Goal: Task Accomplishment & Management: Manage account settings

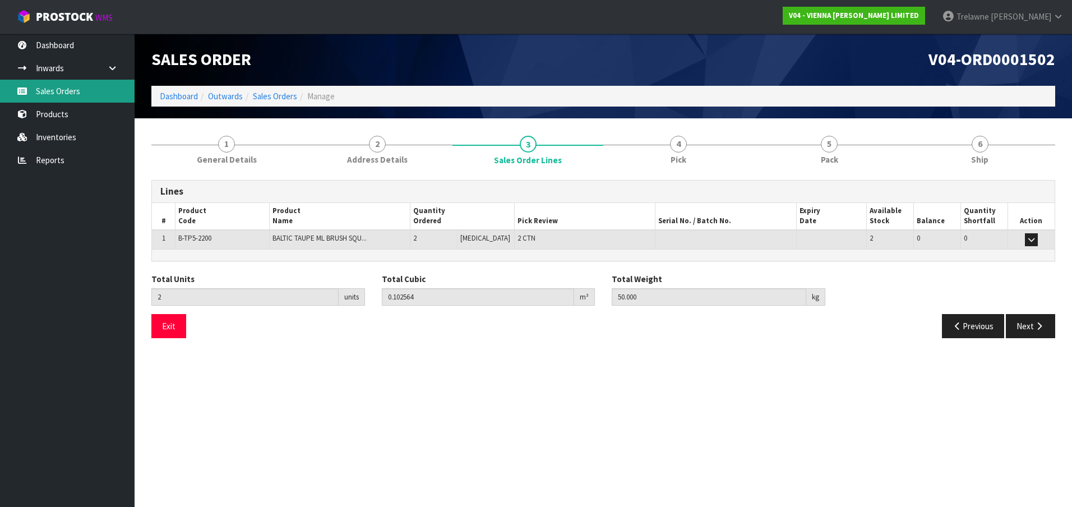
click at [70, 87] on link "Sales Orders" at bounding box center [67, 91] width 135 height 23
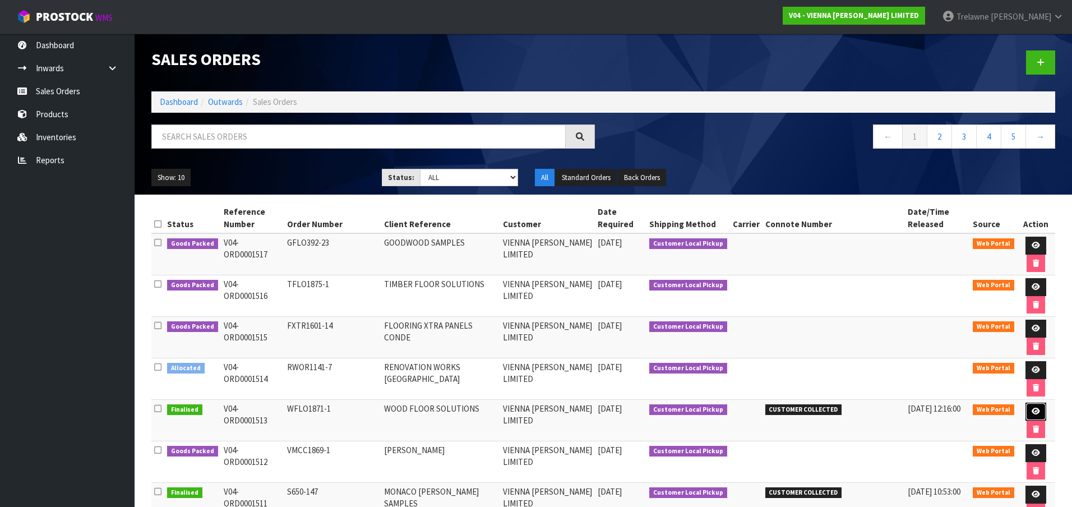
click at [1032, 408] on icon at bounding box center [1036, 411] width 8 height 7
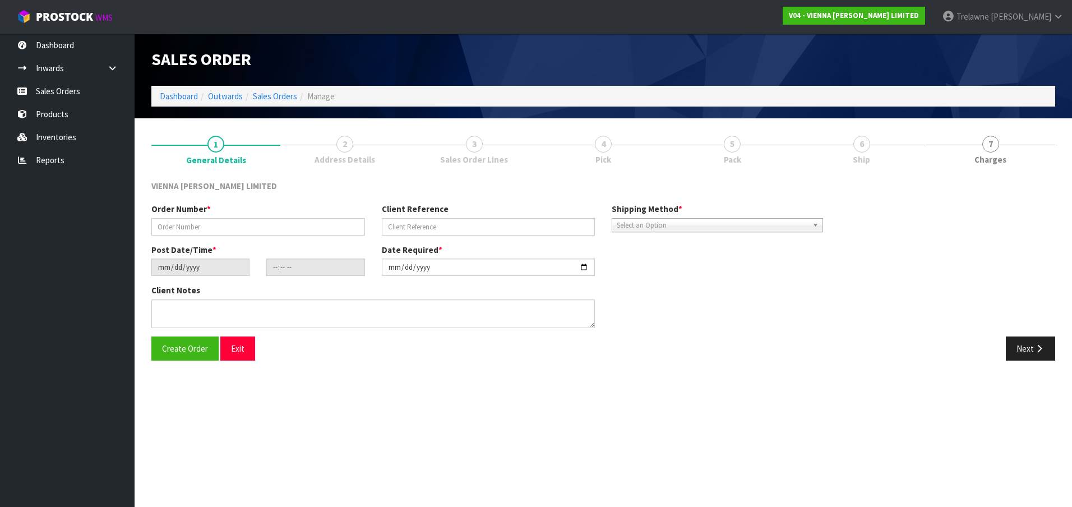
type input "WFLO1871-1"
type input "WOOD FLOOR SOLUTIONS"
type input "[DATE]"
type input "08:46:00.000"
type input "[DATE]"
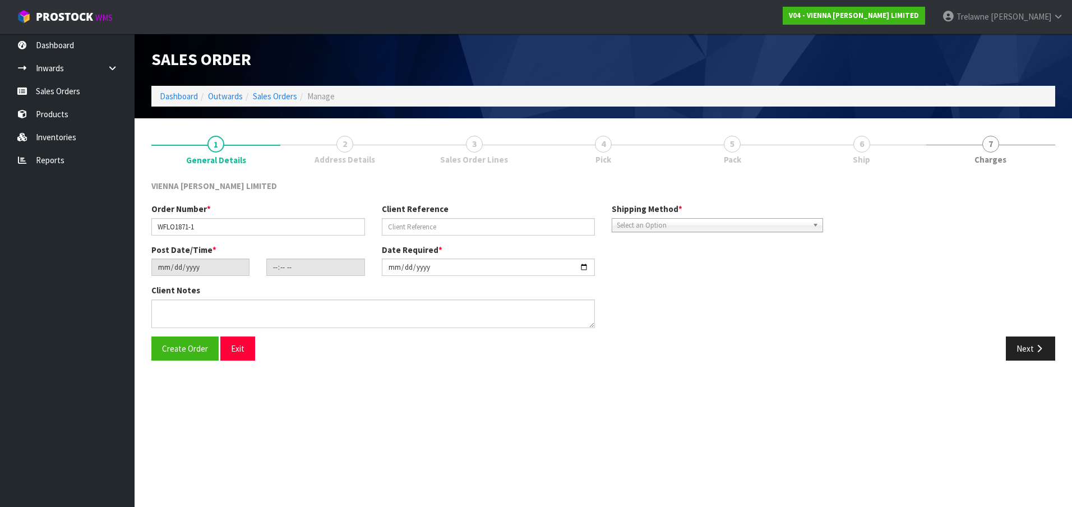
type textarea "WOOD FLOOR SOLUTIONS"
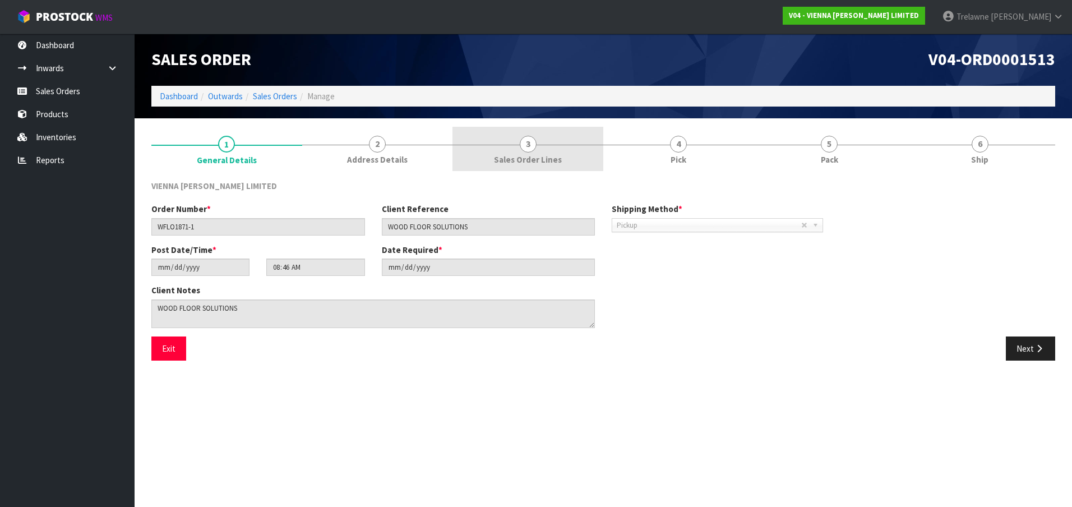
click at [525, 146] on span "3" at bounding box center [528, 144] width 17 height 17
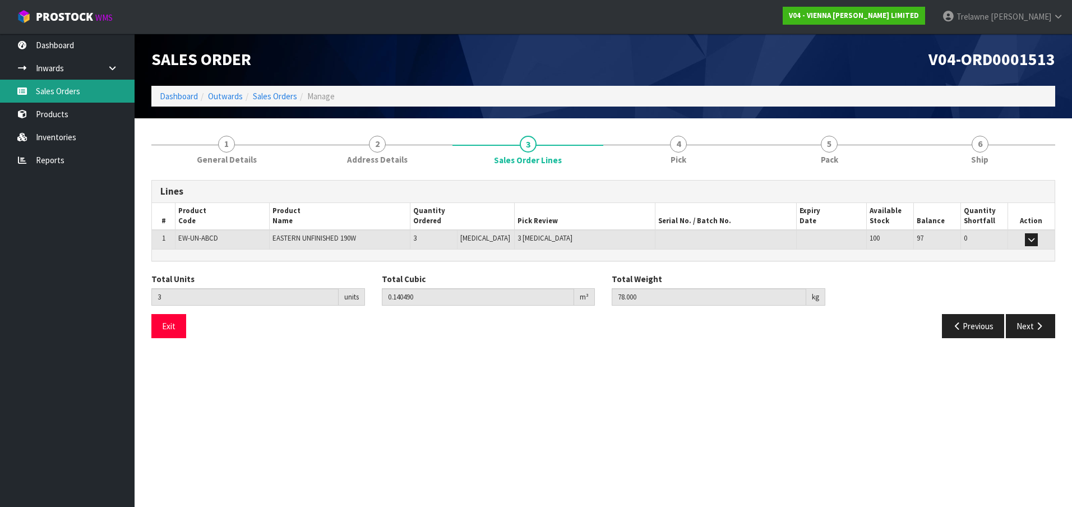
click at [72, 91] on link "Sales Orders" at bounding box center [67, 91] width 135 height 23
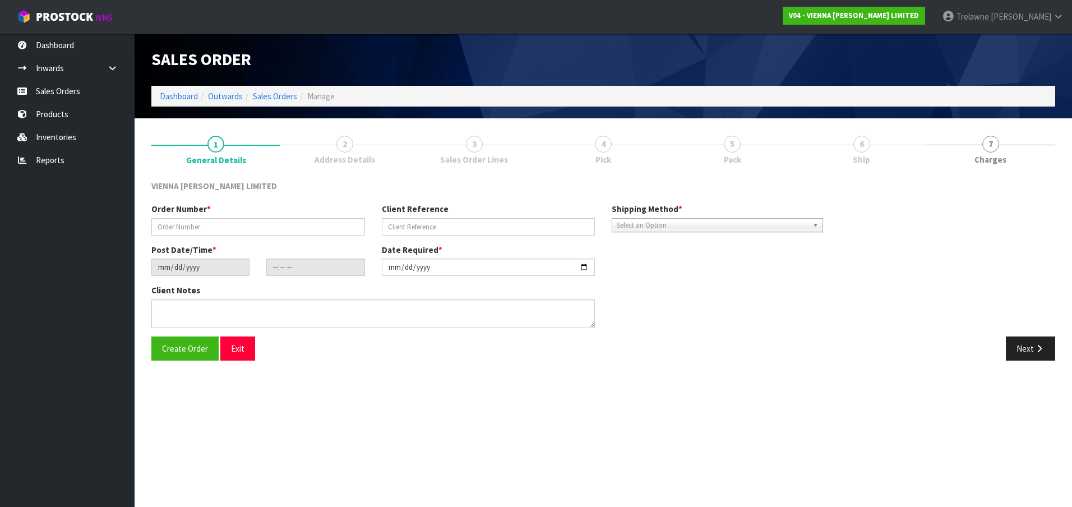
type input "FWHY1852-1"
type input "[PERSON_NAME]"
type input "[DATE]"
type input "10:54:00.000"
type input "[DATE]"
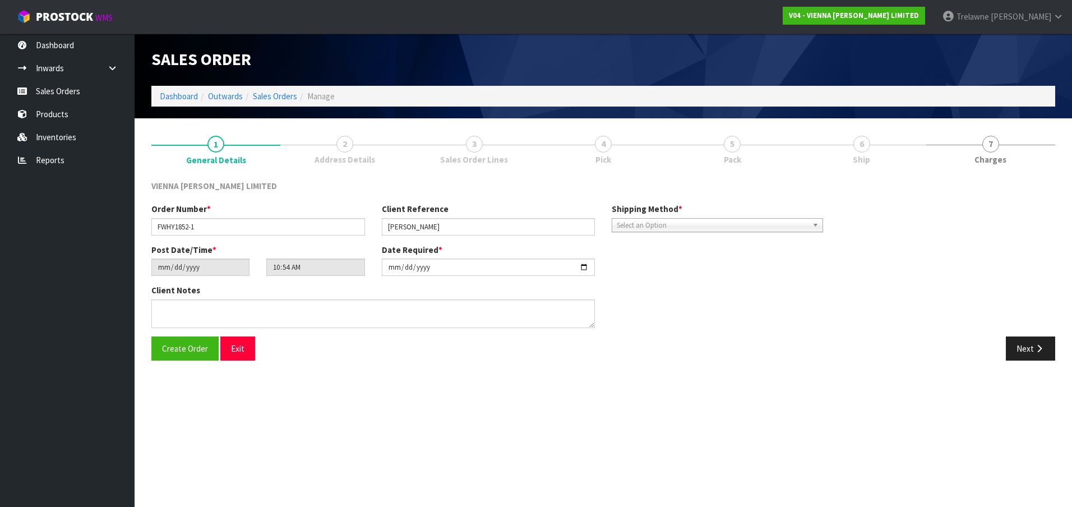
type textarea "[PERSON_NAME]"
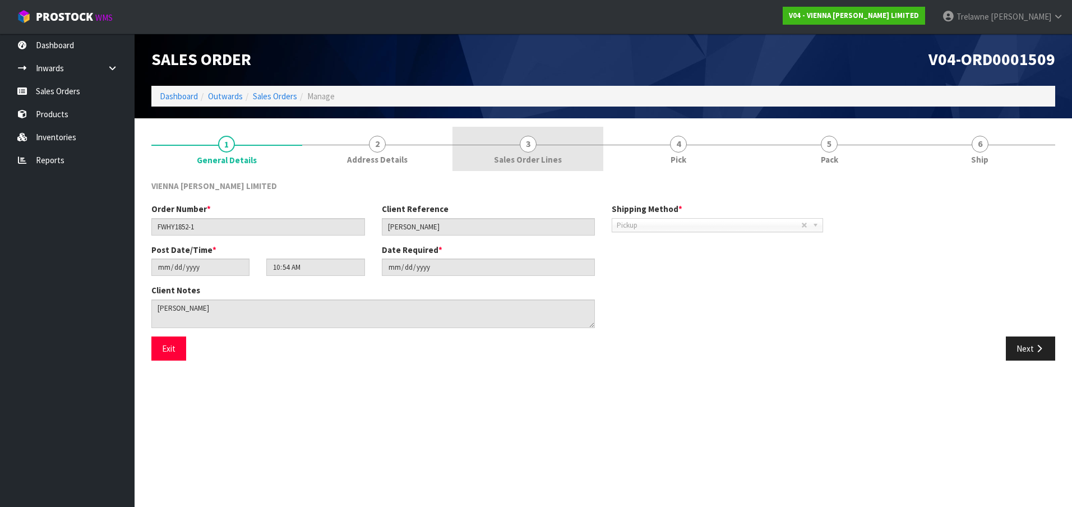
click at [537, 151] on link "3 Sales Order Lines" at bounding box center [527, 149] width 151 height 44
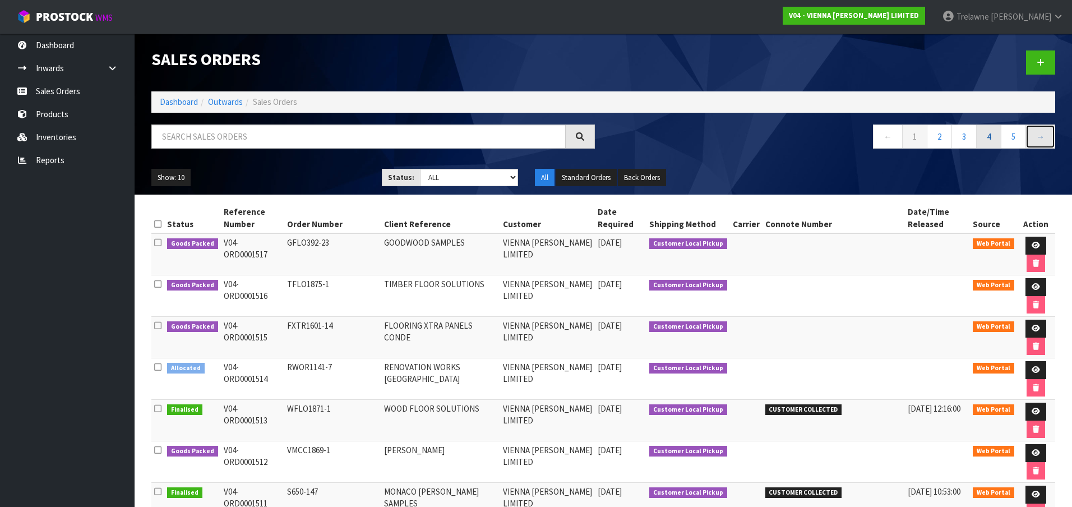
drag, startPoint x: 1044, startPoint y: 145, endPoint x: 978, endPoint y: 148, distance: 66.2
click at [1044, 145] on link "→" at bounding box center [1040, 136] width 30 height 24
